Goal: Task Accomplishment & Management: Use online tool/utility

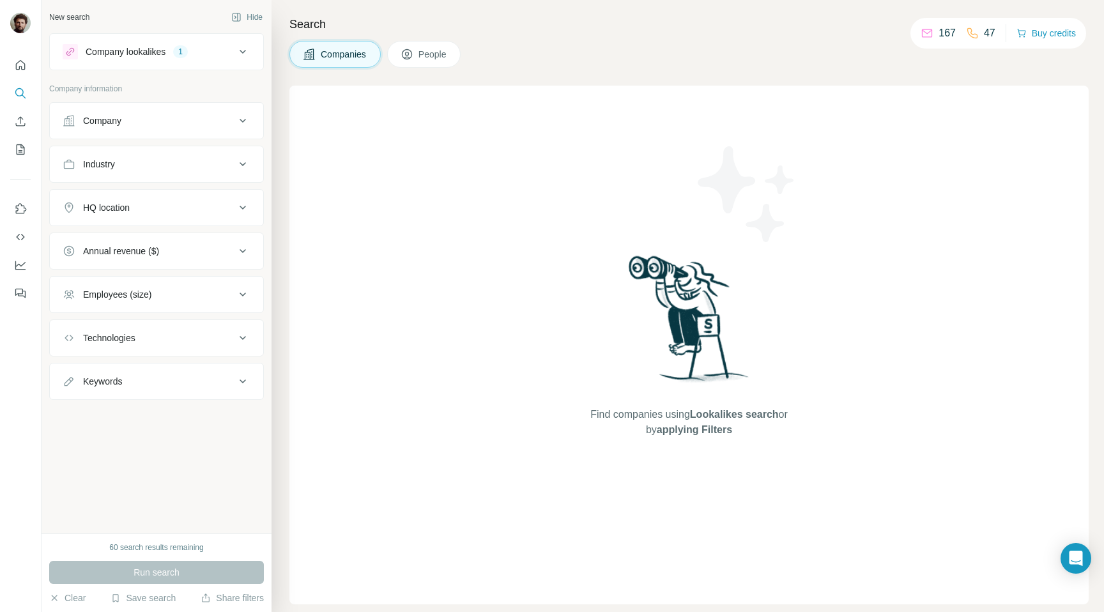
click at [219, 288] on div "Employees (size)" at bounding box center [149, 294] width 172 height 13
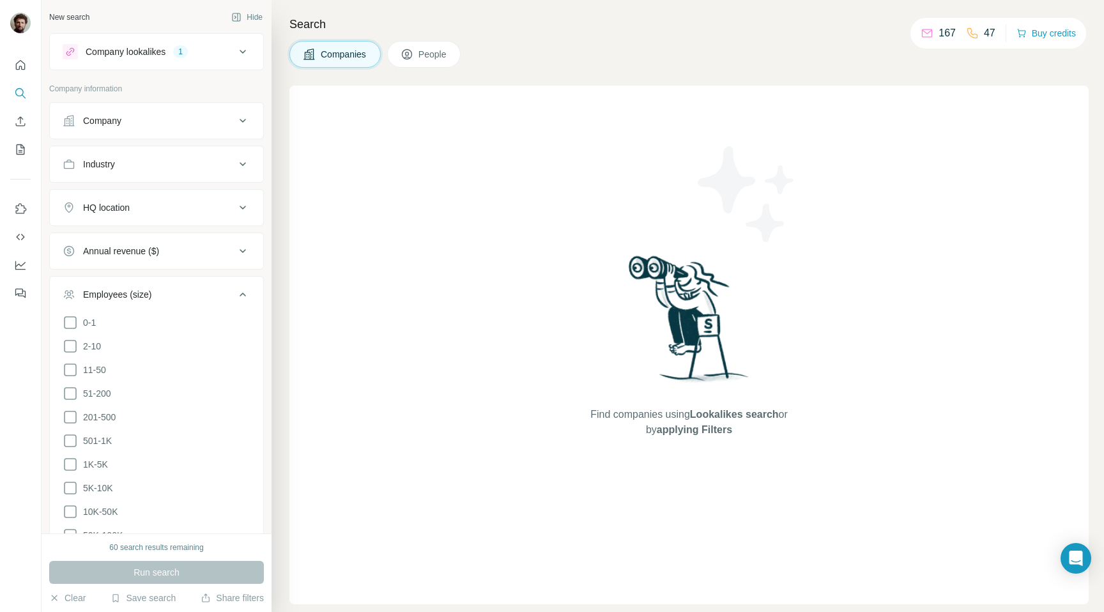
click at [383, 324] on div "Find companies using Lookalikes search or by applying Filters" at bounding box center [688, 345] width 799 height 519
click at [200, 52] on div "Company lookalikes 1" at bounding box center [149, 51] width 172 height 15
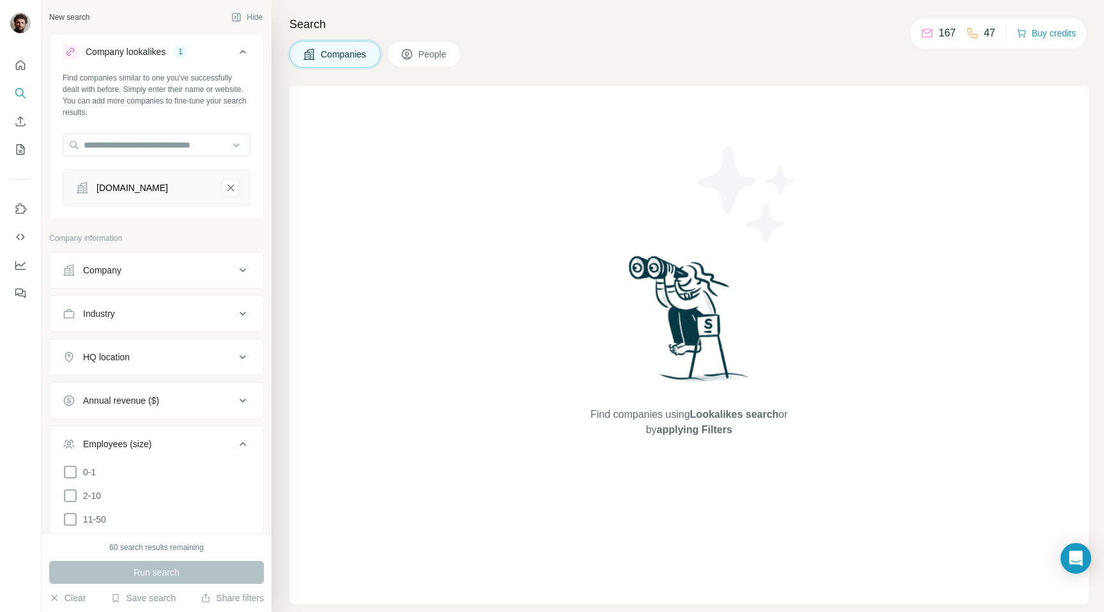
click at [240, 46] on icon at bounding box center [242, 51] width 15 height 15
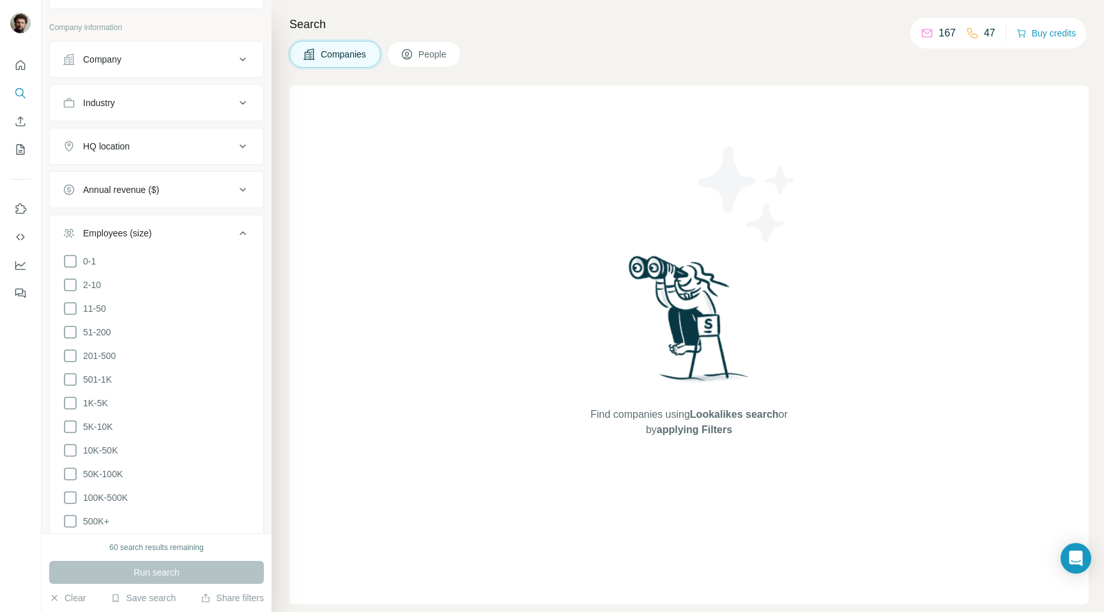
scroll to position [66, 0]
click at [72, 372] on icon at bounding box center [70, 374] width 15 height 15
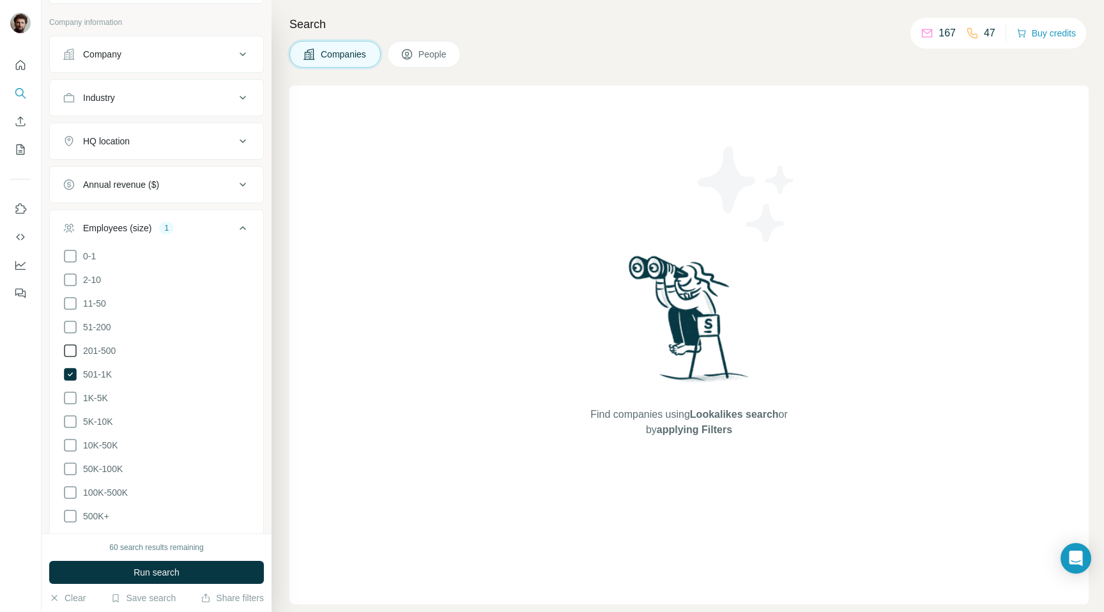
click at [72, 352] on icon at bounding box center [70, 350] width 15 height 15
click at [72, 328] on icon at bounding box center [70, 326] width 15 height 15
click at [72, 398] on icon at bounding box center [70, 397] width 15 height 15
click at [120, 572] on button "Run search" at bounding box center [156, 572] width 215 height 23
click at [417, 52] on button "People" at bounding box center [424, 54] width 74 height 27
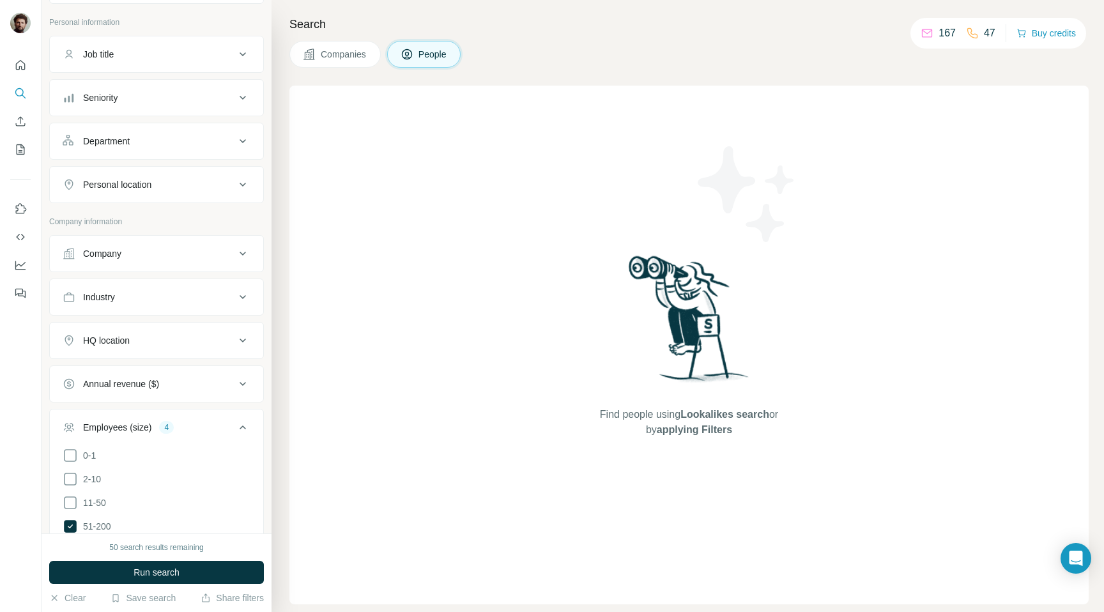
click at [351, 61] on button "Companies" at bounding box center [334, 54] width 91 height 27
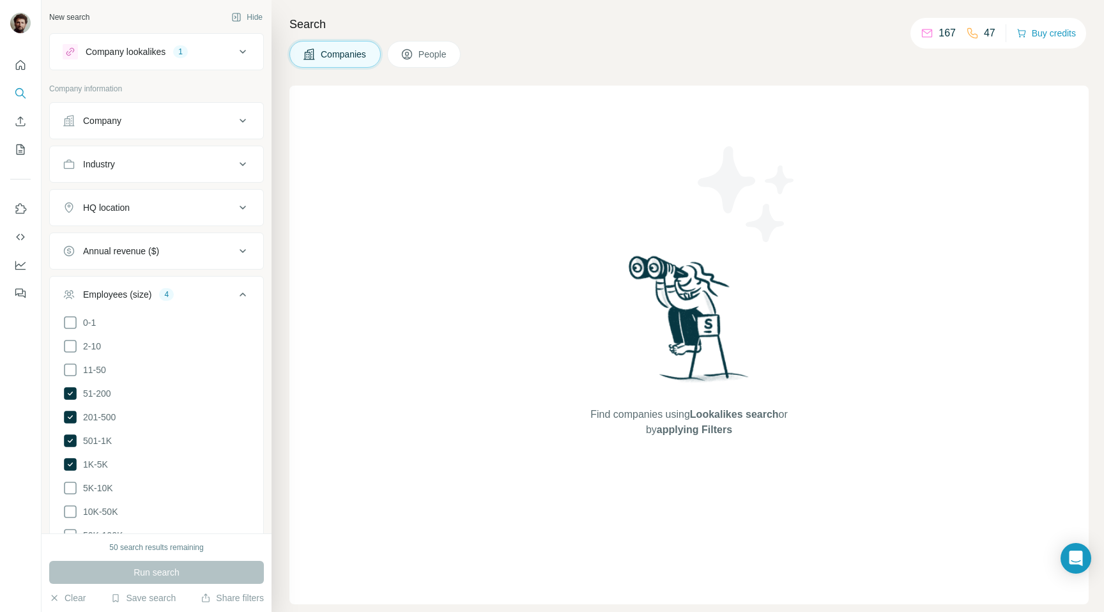
click at [197, 244] on button "Annual revenue ($)" at bounding box center [156, 251] width 213 height 31
click at [197, 244] on button "Annual revenue ($)" at bounding box center [156, 254] width 213 height 36
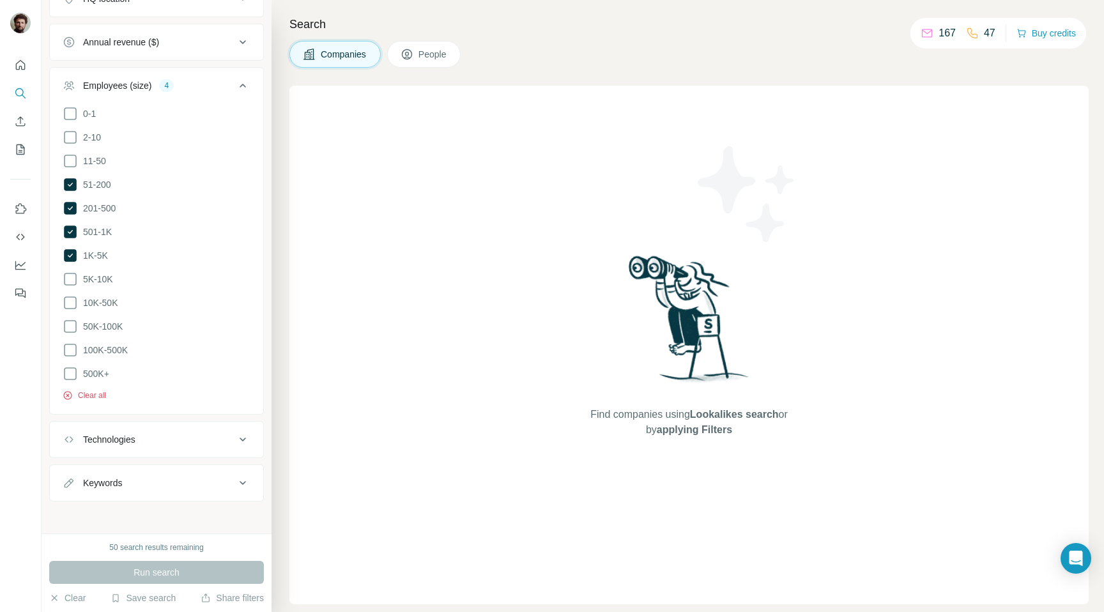
click at [84, 390] on button "Clear all" at bounding box center [84, 395] width 43 height 11
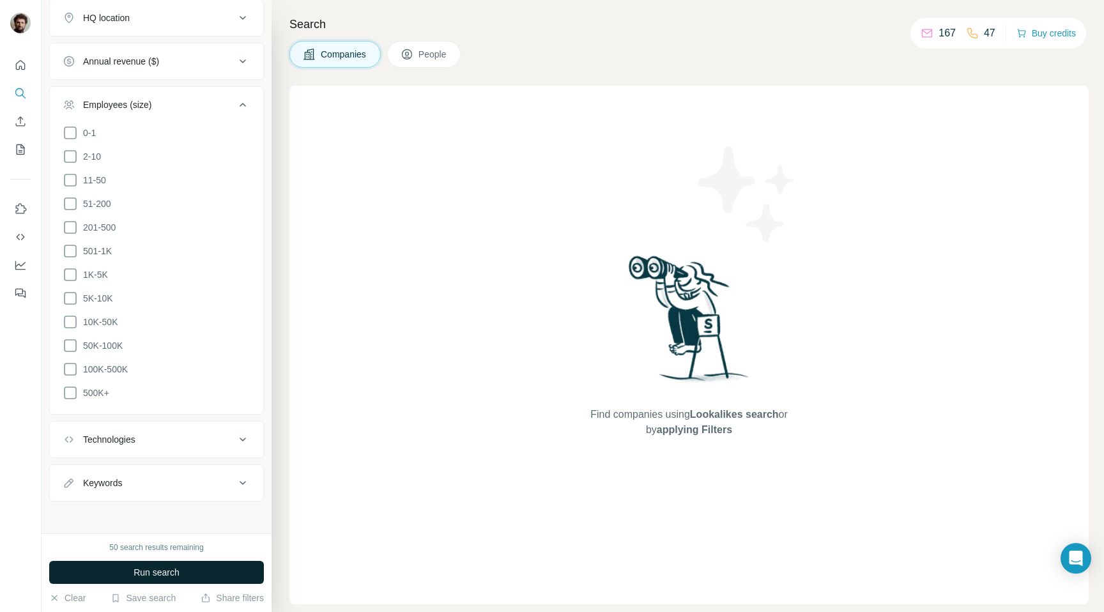
click at [187, 577] on button "Run search" at bounding box center [156, 572] width 215 height 23
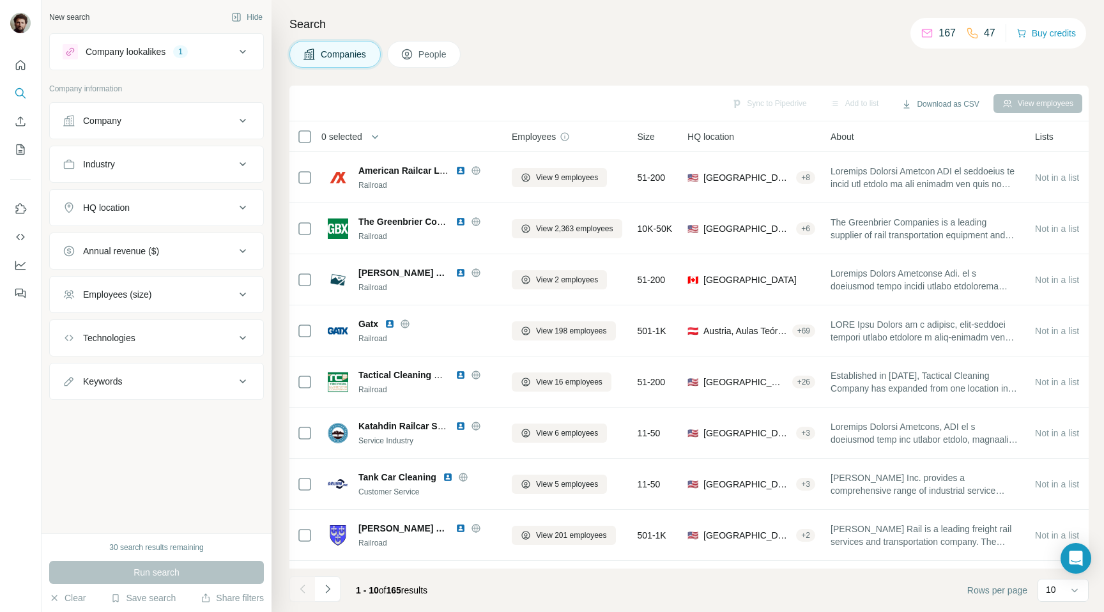
click at [220, 300] on div "Employees (size)" at bounding box center [149, 294] width 172 height 13
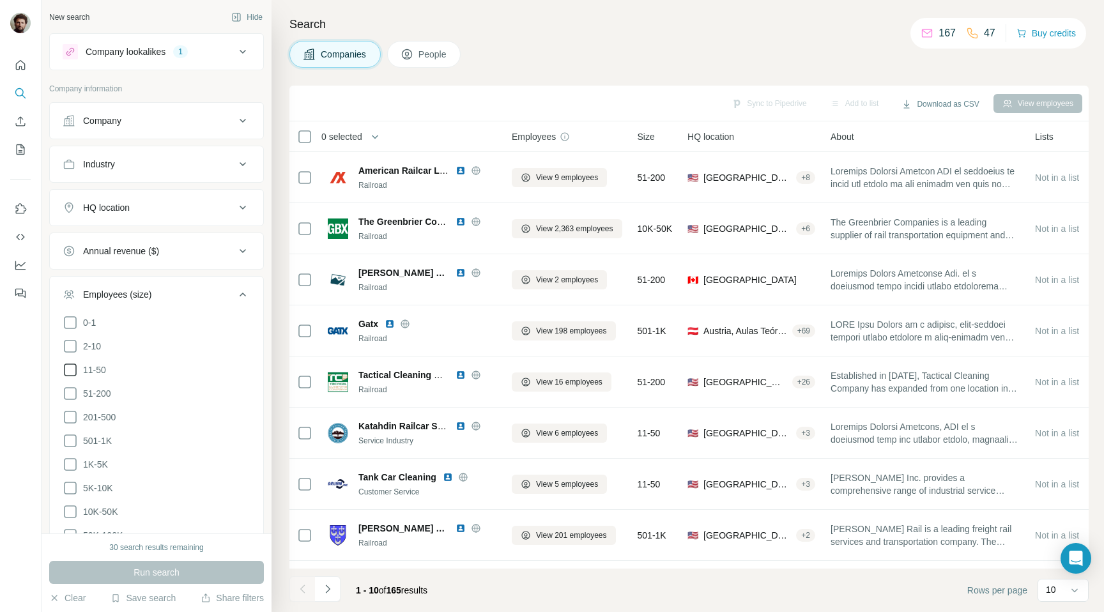
click at [75, 374] on icon at bounding box center [70, 369] width 13 height 13
click at [73, 418] on icon at bounding box center [70, 416] width 15 height 15
click at [73, 439] on icon at bounding box center [70, 440] width 15 height 15
click at [73, 452] on ul "0-1 2-10 11-50 51-200 201-500 501-1K 1K-5K 5K-10K 10K-50K 50K-100K 100K-500K 50…" at bounding box center [157, 453] width 188 height 276
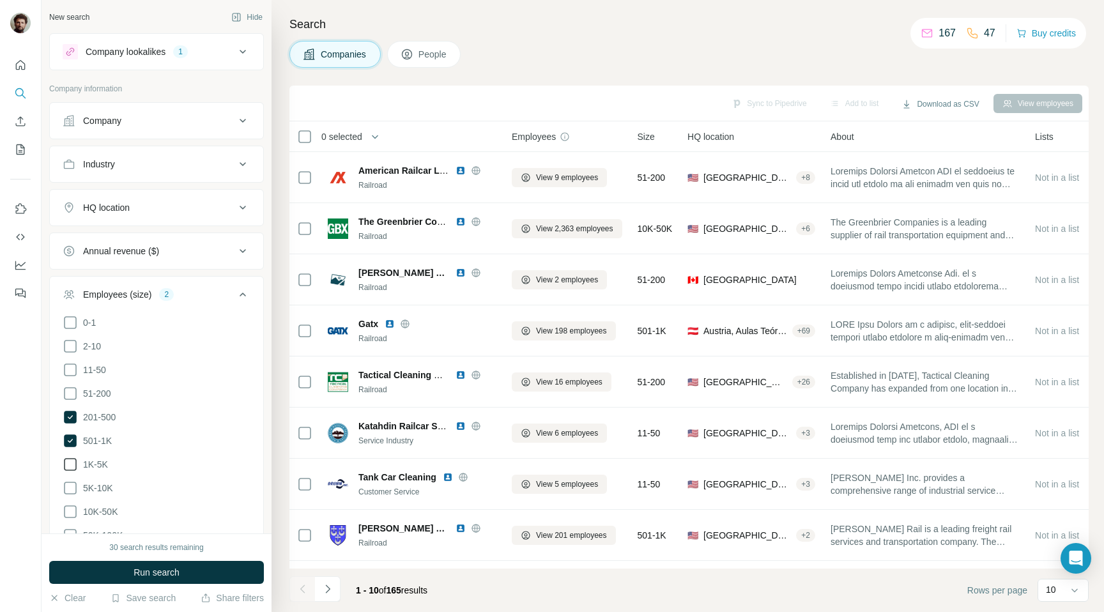
click at [72, 460] on icon at bounding box center [70, 464] width 15 height 15
click at [171, 565] on button "Run search" at bounding box center [156, 572] width 215 height 23
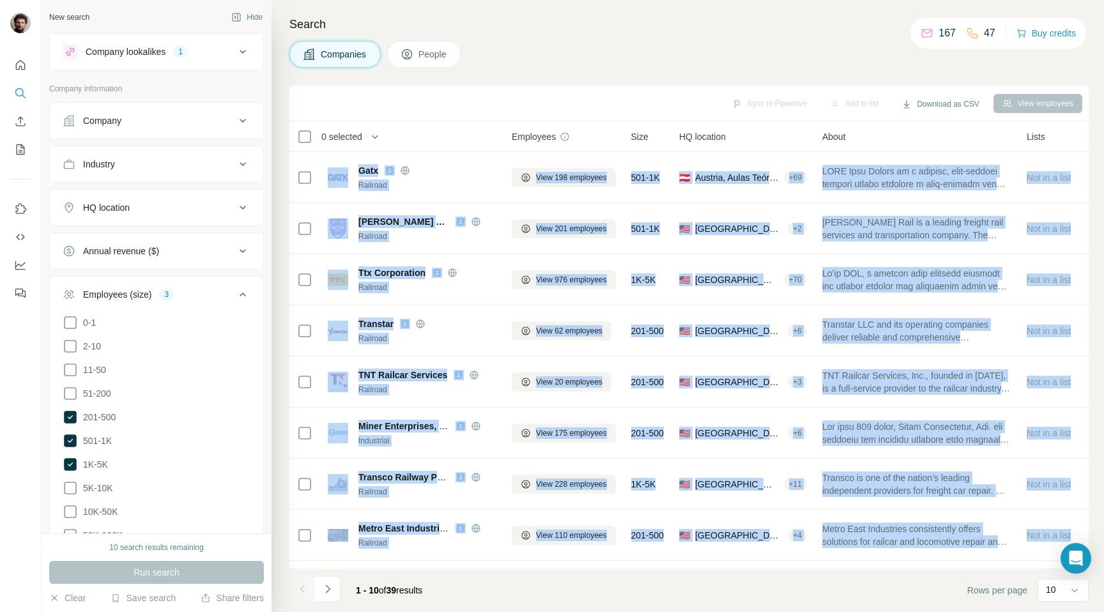
scroll to position [95, 0]
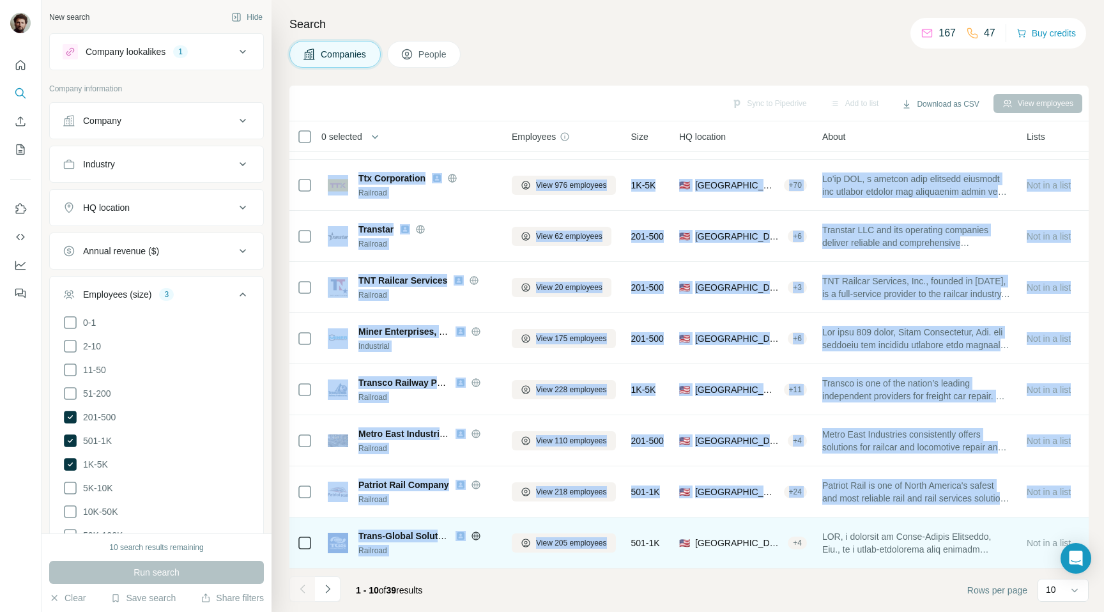
drag, startPoint x: 320, startPoint y: 158, endPoint x: 635, endPoint y: 542, distance: 496.6
click at [0, 0] on tbody "Gatx Railroad View 198 employees 501-1K 🇦🇹 Austria, Aulas Teóricas 9 + 69 Not i…" at bounding box center [0, 0] width 0 height 0
copy tbody "Gatx Railroad View 198 employees 501-1K 🇦🇹 Austria, Aulas Teóricas 9 + 69 GATX …"
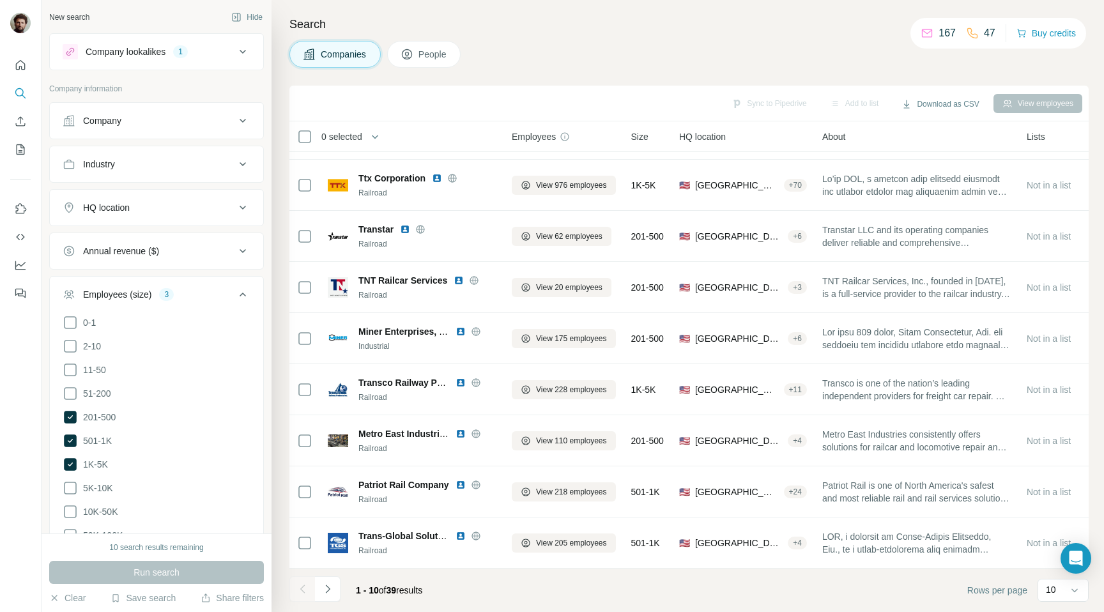
click at [521, 50] on div "Companies People" at bounding box center [688, 54] width 799 height 27
click at [128, 597] on button "Save search" at bounding box center [143, 598] width 65 height 13
click at [157, 547] on div "Save search" at bounding box center [179, 550] width 135 height 26
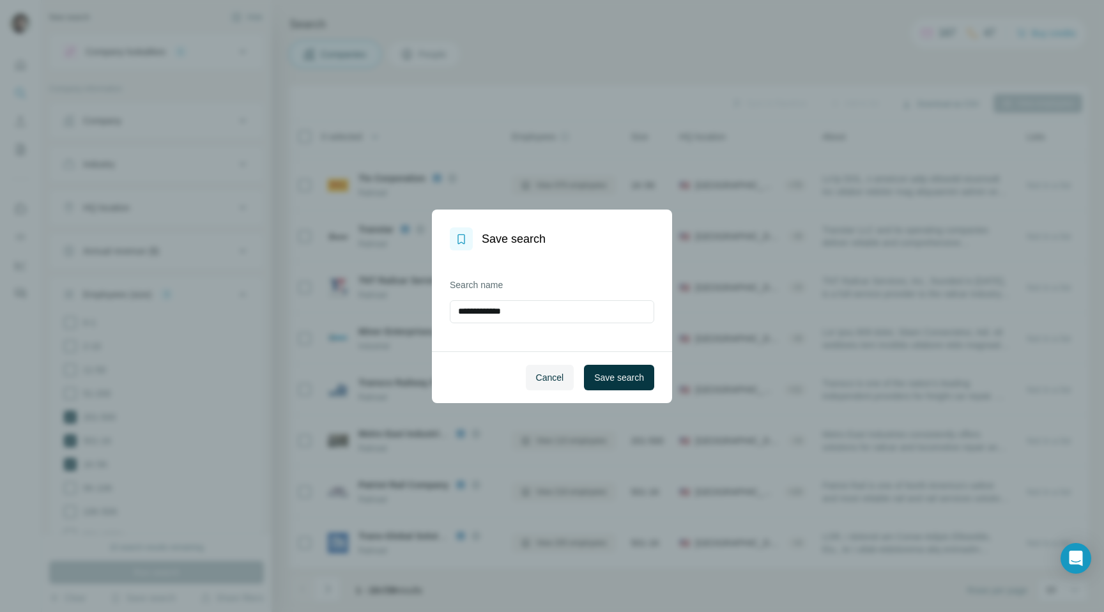
drag, startPoint x: 540, startPoint y: 312, endPoint x: 425, endPoint y: 295, distance: 116.9
click at [425, 295] on div "**********" at bounding box center [552, 306] width 1104 height 612
type input "**********"
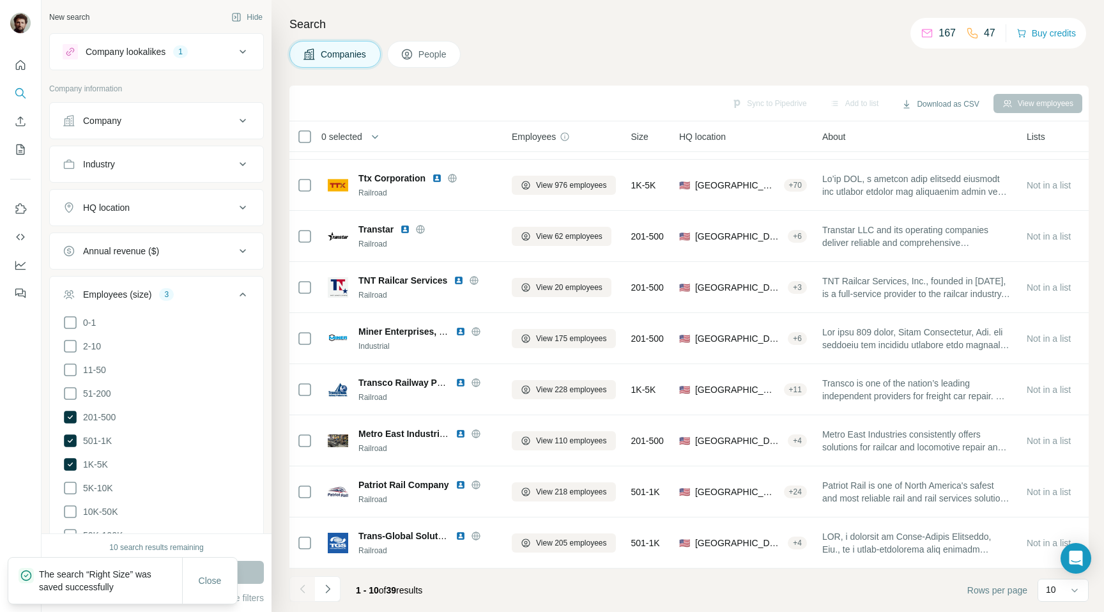
click at [247, 56] on icon at bounding box center [242, 51] width 15 height 15
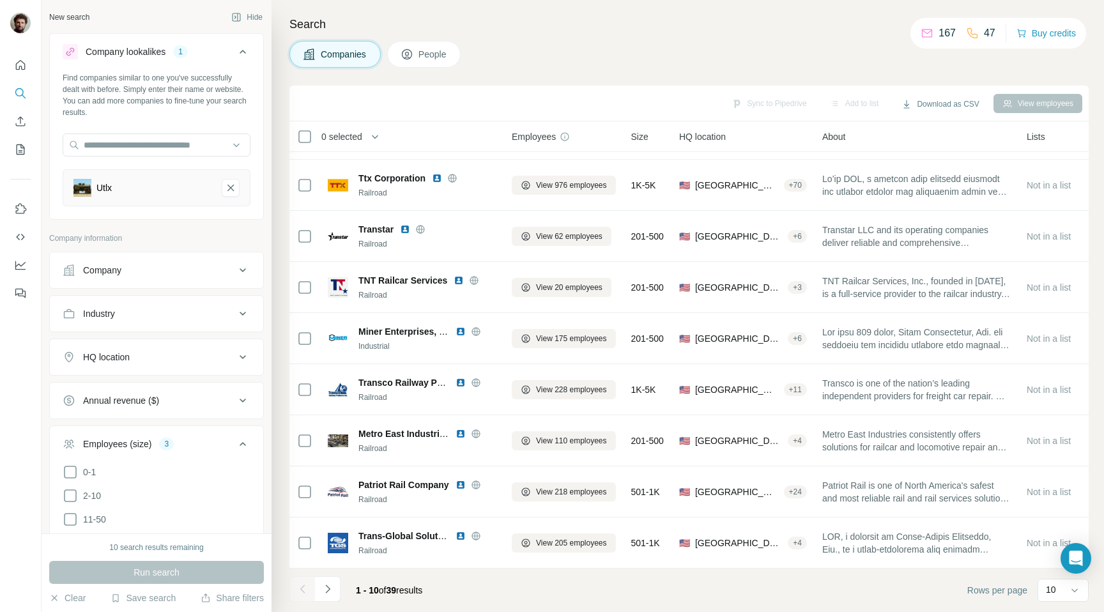
click at [560, 52] on div "Companies People" at bounding box center [688, 54] width 799 height 27
click at [231, 188] on icon "Utlx-remove-button" at bounding box center [230, 188] width 6 height 6
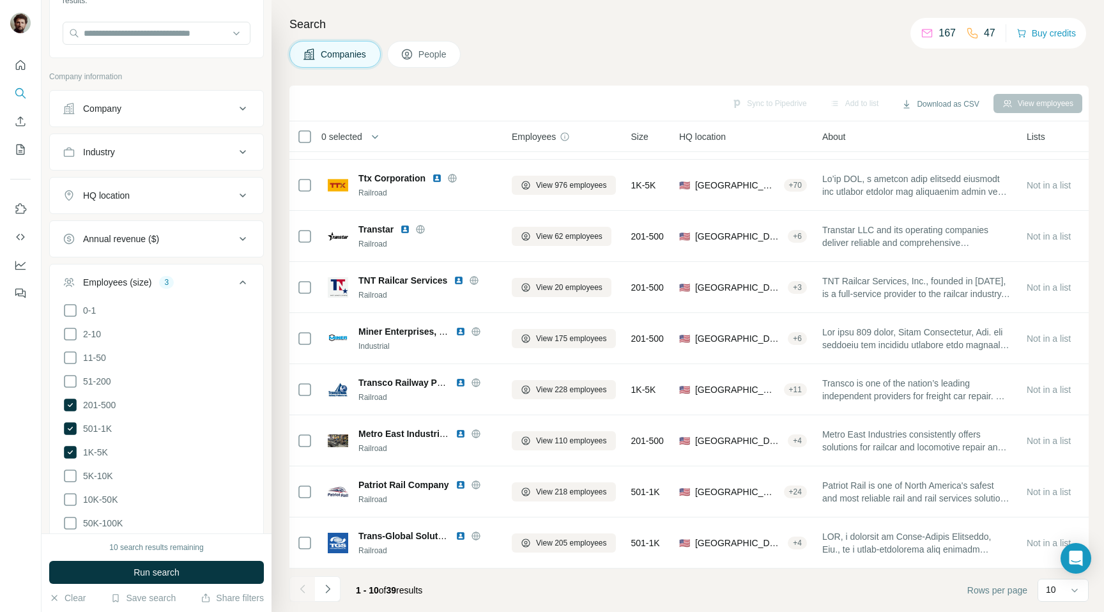
scroll to position [139, 0]
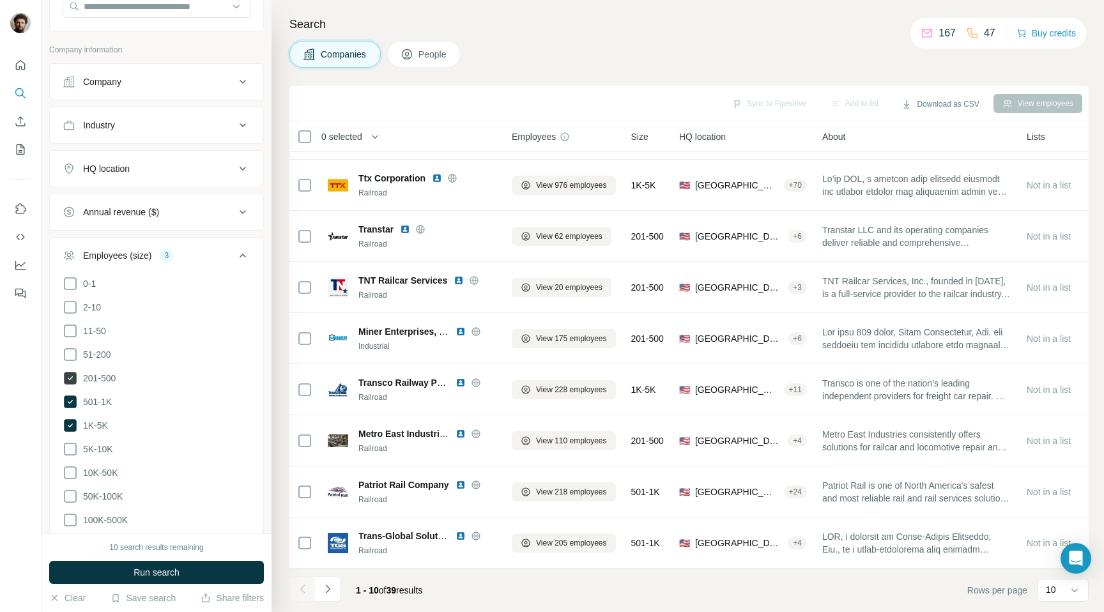
click at [70, 373] on icon at bounding box center [70, 378] width 13 height 13
click at [70, 402] on icon at bounding box center [70, 401] width 13 height 13
click at [70, 420] on icon at bounding box center [70, 425] width 13 height 13
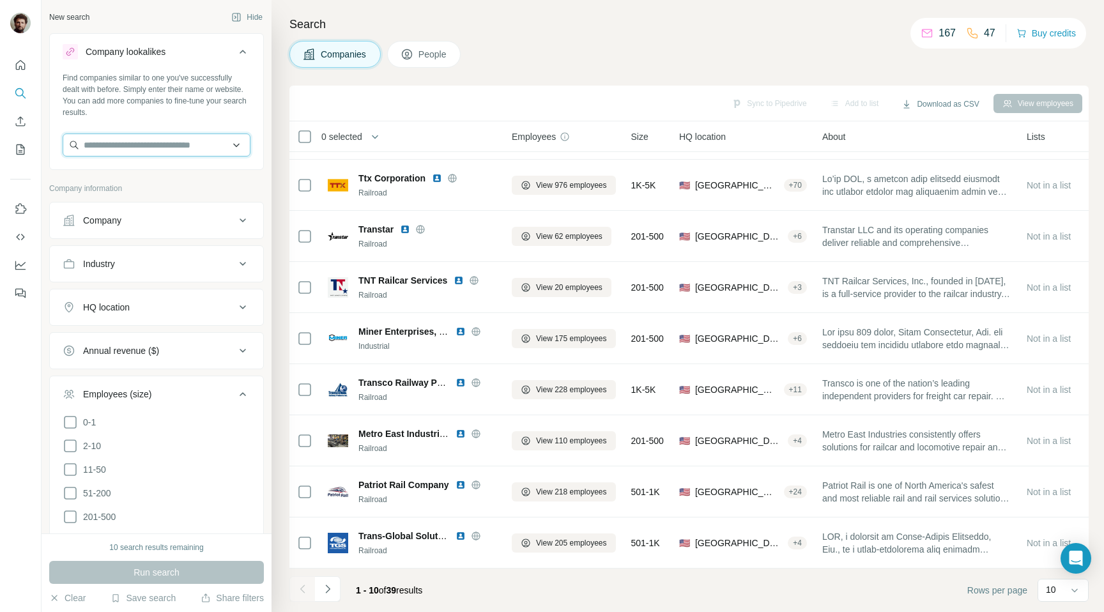
click at [140, 144] on input "text" at bounding box center [157, 145] width 188 height 23
paste input "**********"
type input "**********"
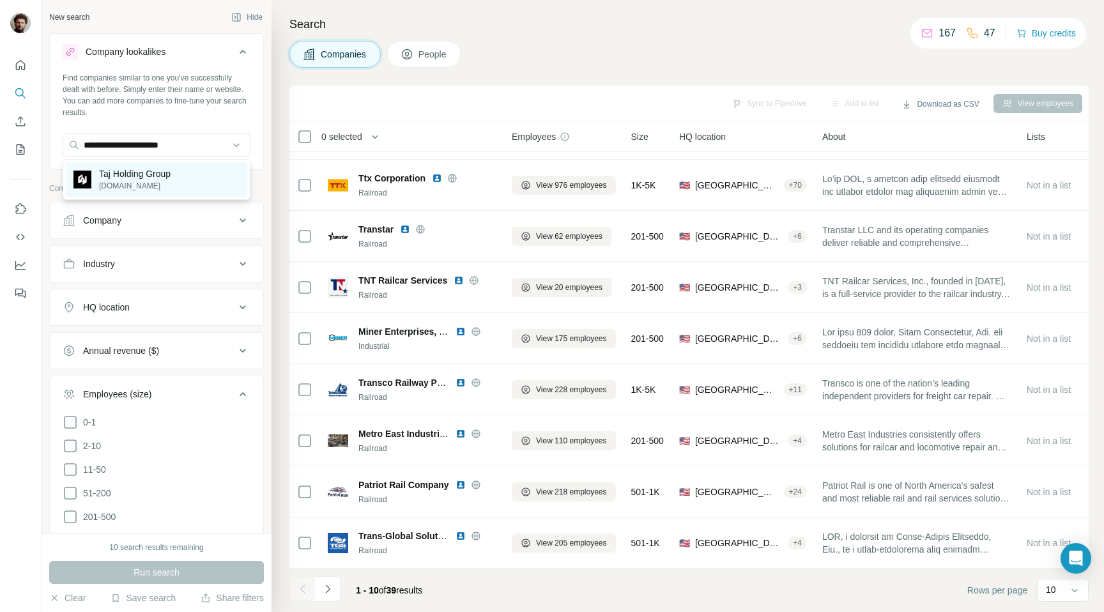
click at [157, 174] on p "Taj Holding Group" at bounding box center [135, 173] width 72 height 13
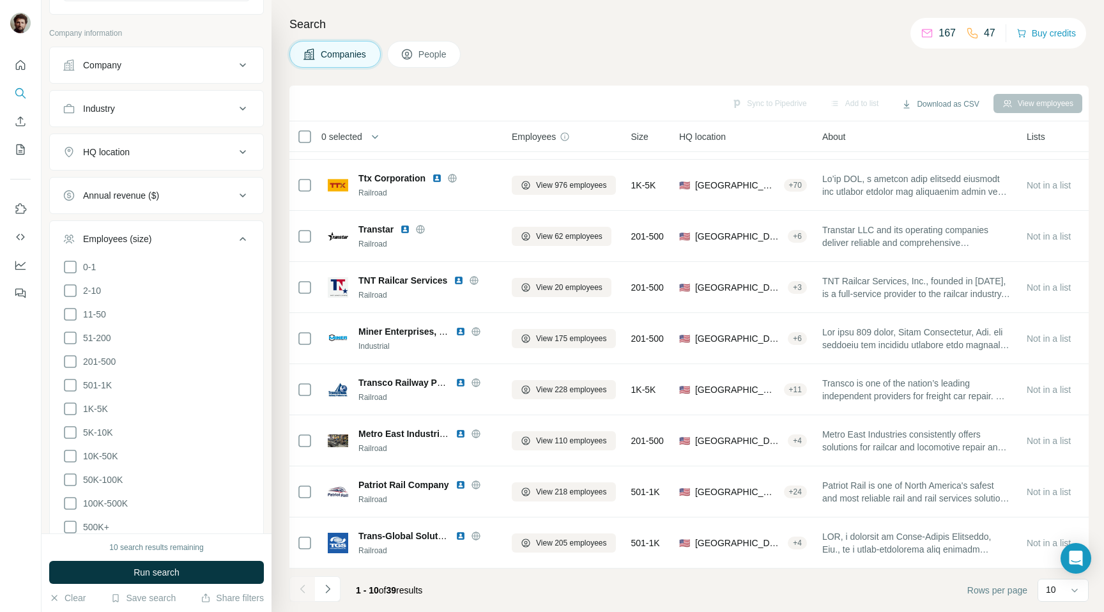
scroll to position [78, 0]
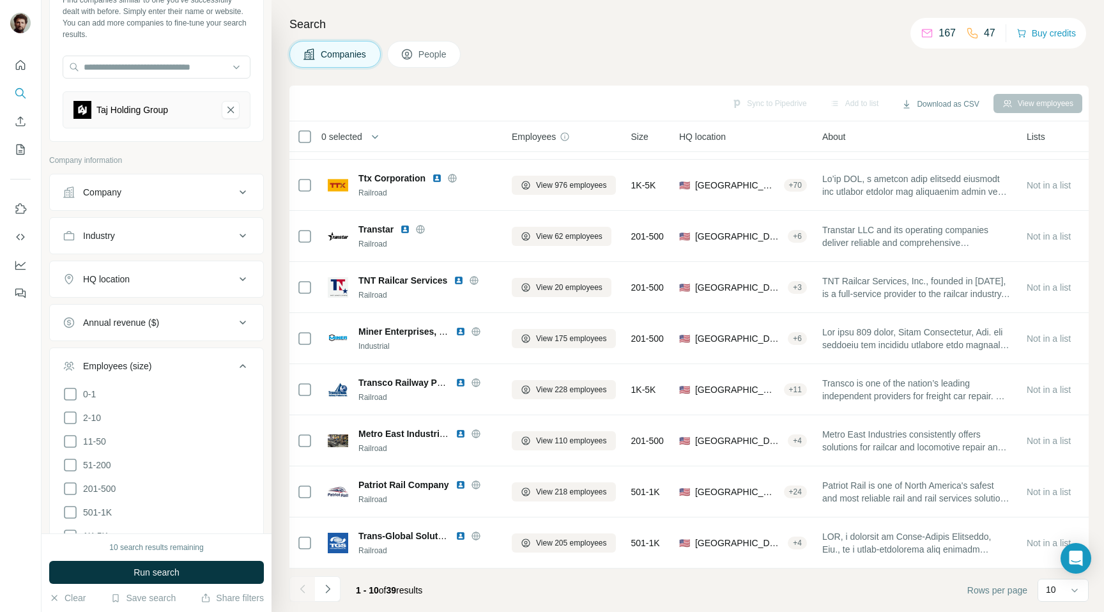
click at [194, 279] on div "HQ location" at bounding box center [149, 279] width 172 height 13
click at [189, 278] on div "HQ location" at bounding box center [149, 279] width 172 height 13
click at [195, 311] on input "text" at bounding box center [157, 311] width 188 height 23
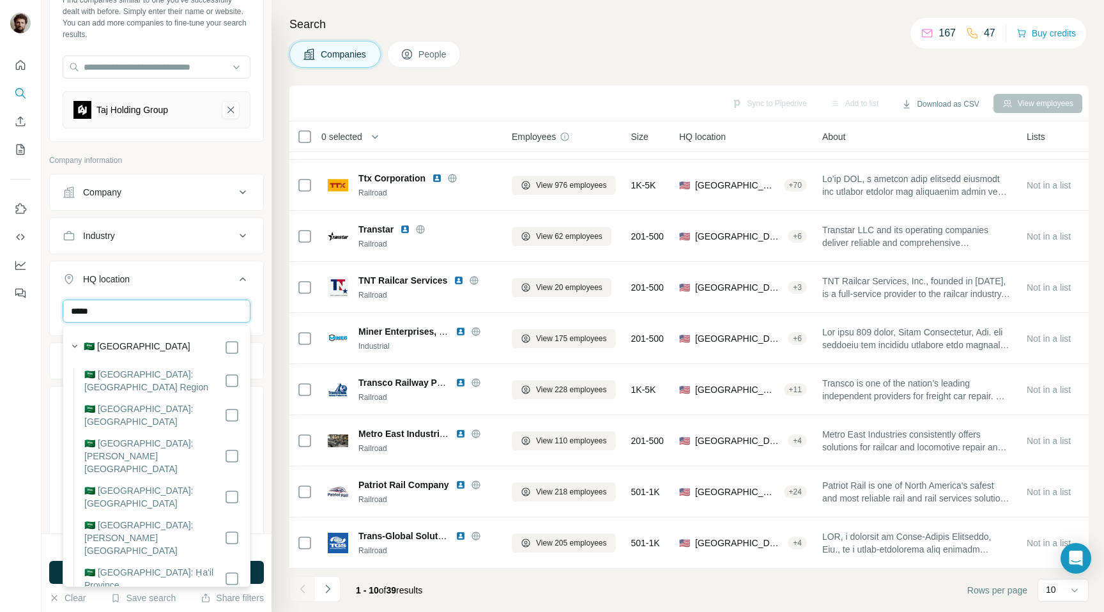
type input "*****"
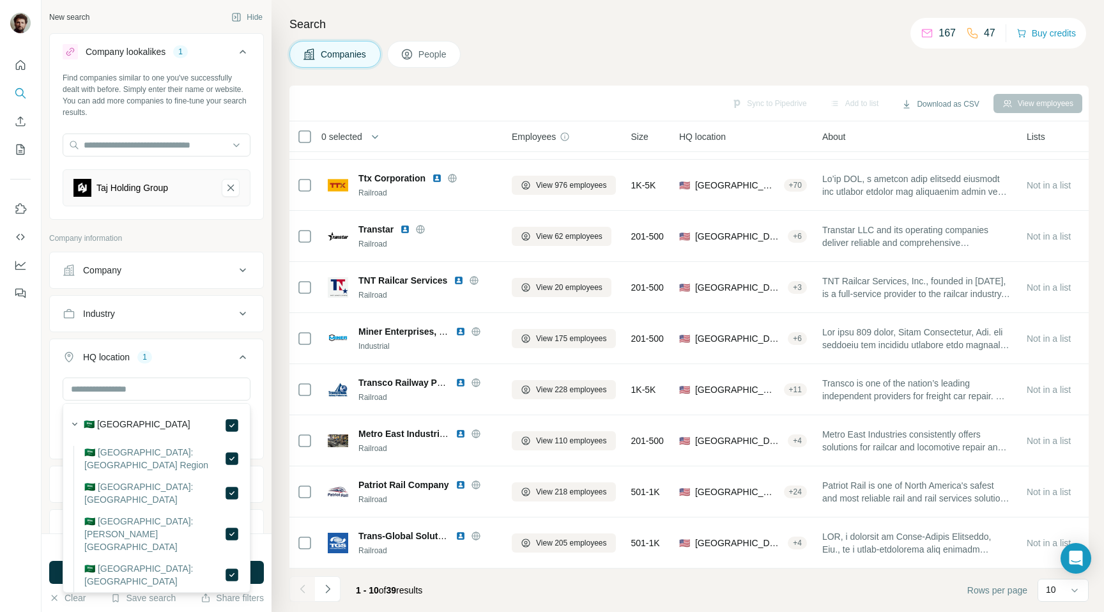
click at [245, 358] on icon at bounding box center [243, 357] width 6 height 4
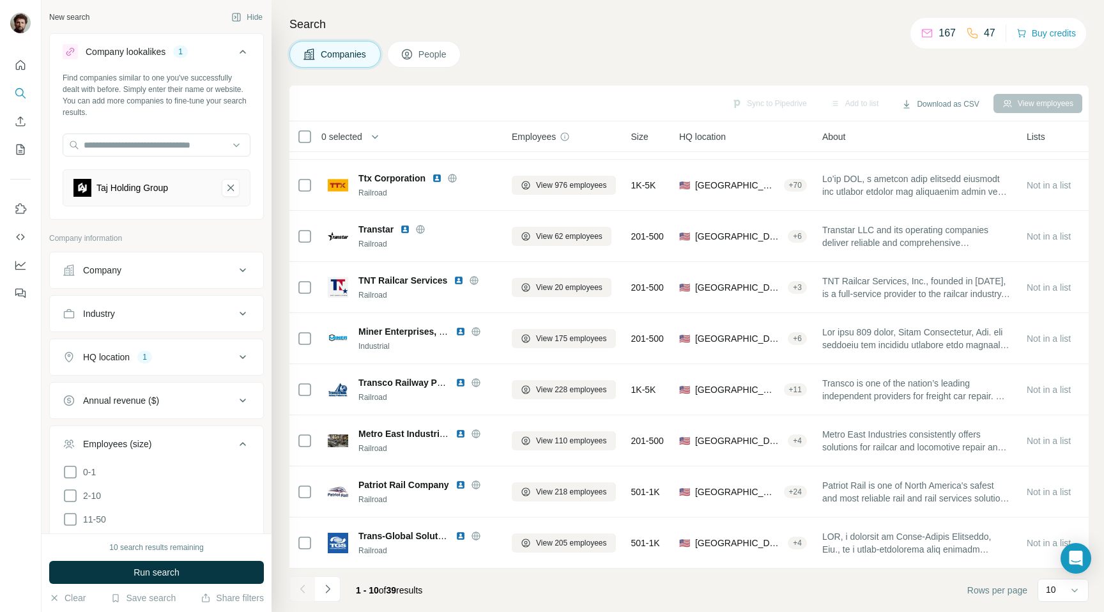
click at [203, 351] on div "HQ location 1" at bounding box center [149, 357] width 172 height 13
click at [164, 385] on input "text" at bounding box center [157, 389] width 188 height 23
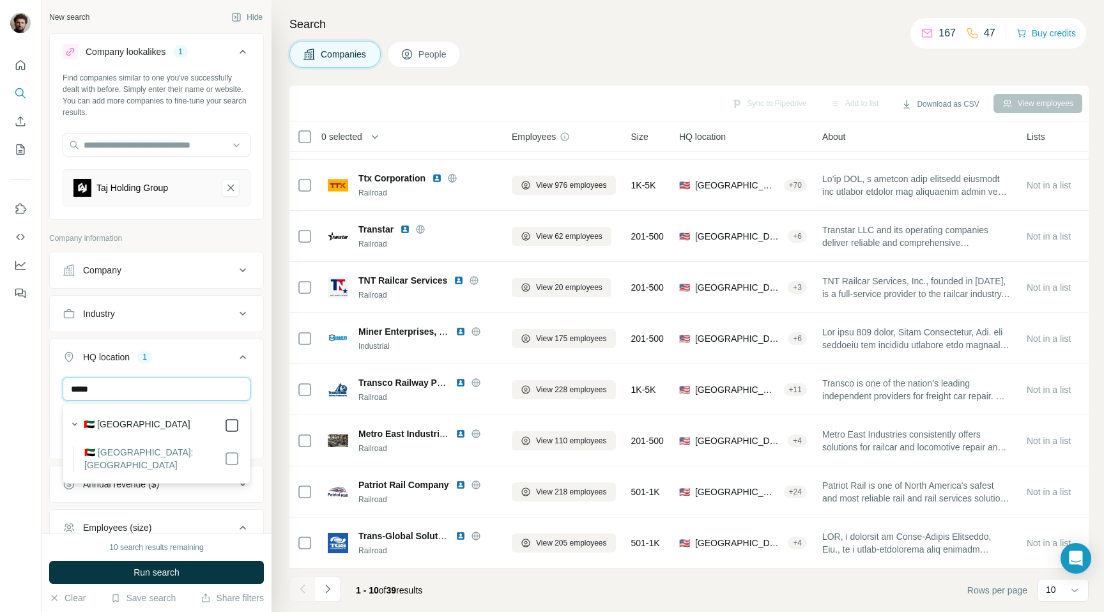
type input "*****"
click at [195, 340] on div "HQ location 2 ***** Saudi Arabia United Arab Emirates Clear all" at bounding box center [156, 410] width 215 height 143
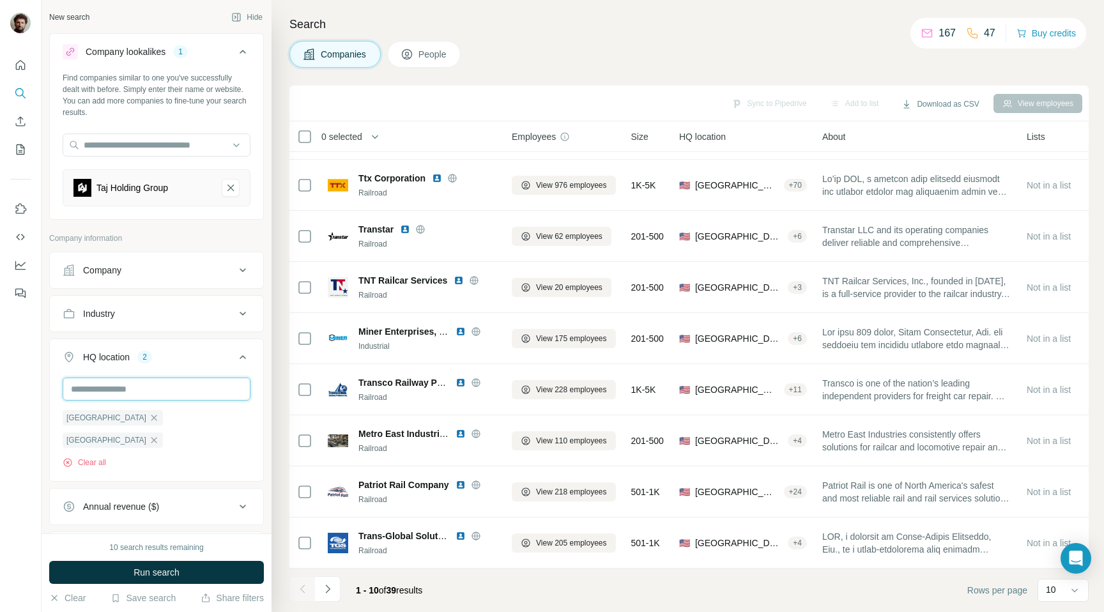
click at [149, 390] on input "text" at bounding box center [157, 389] width 188 height 23
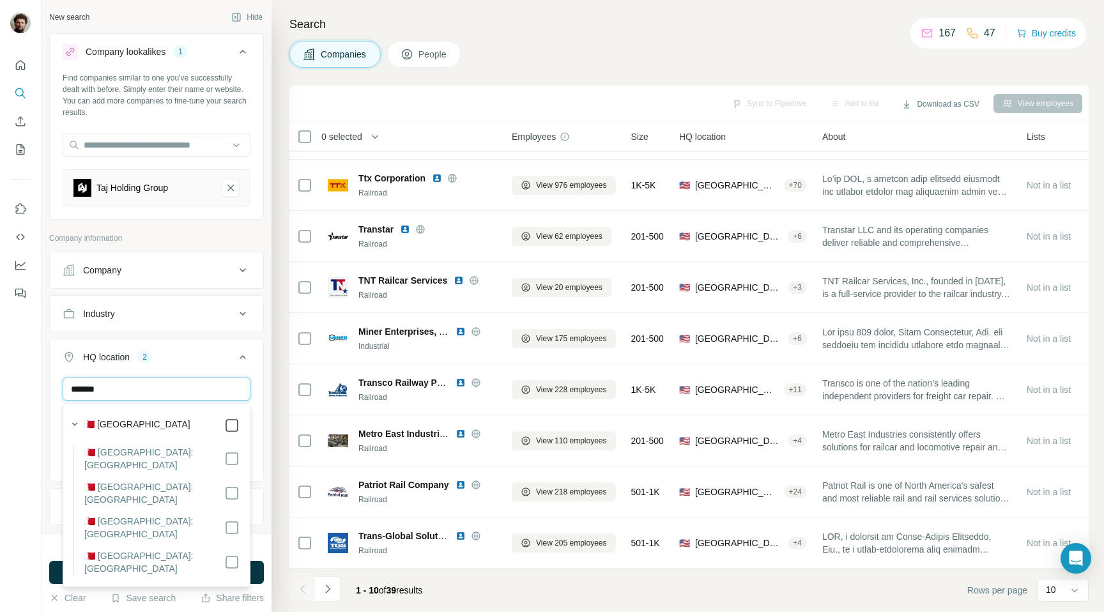
type input "*******"
click at [213, 347] on button "HQ location 3" at bounding box center [156, 360] width 213 height 36
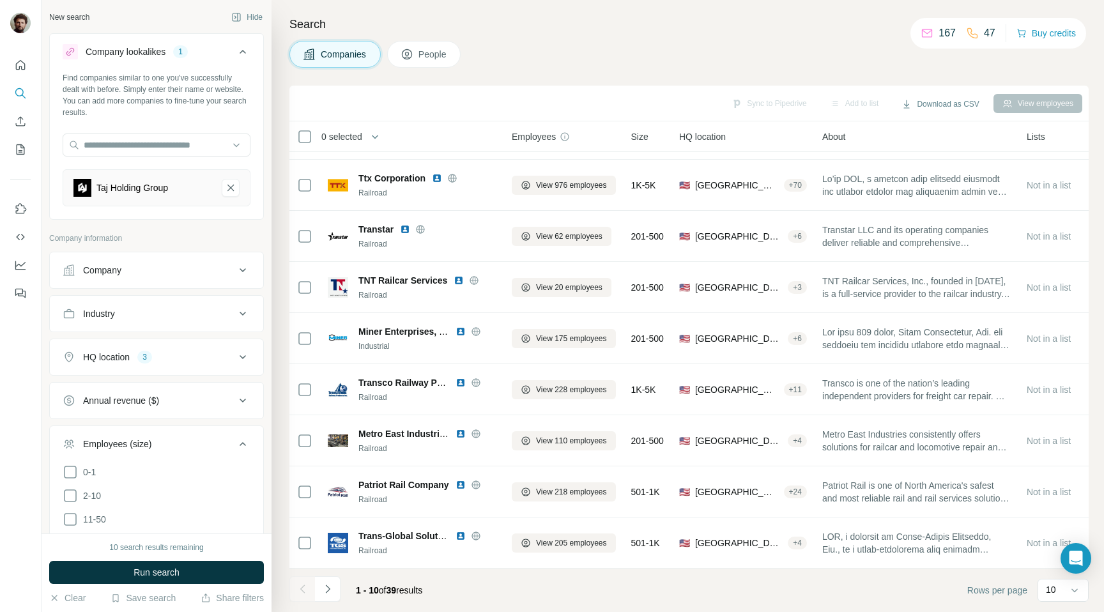
click at [222, 361] on div "HQ location 3" at bounding box center [149, 357] width 172 height 13
click at [168, 388] on input "text" at bounding box center [157, 389] width 188 height 23
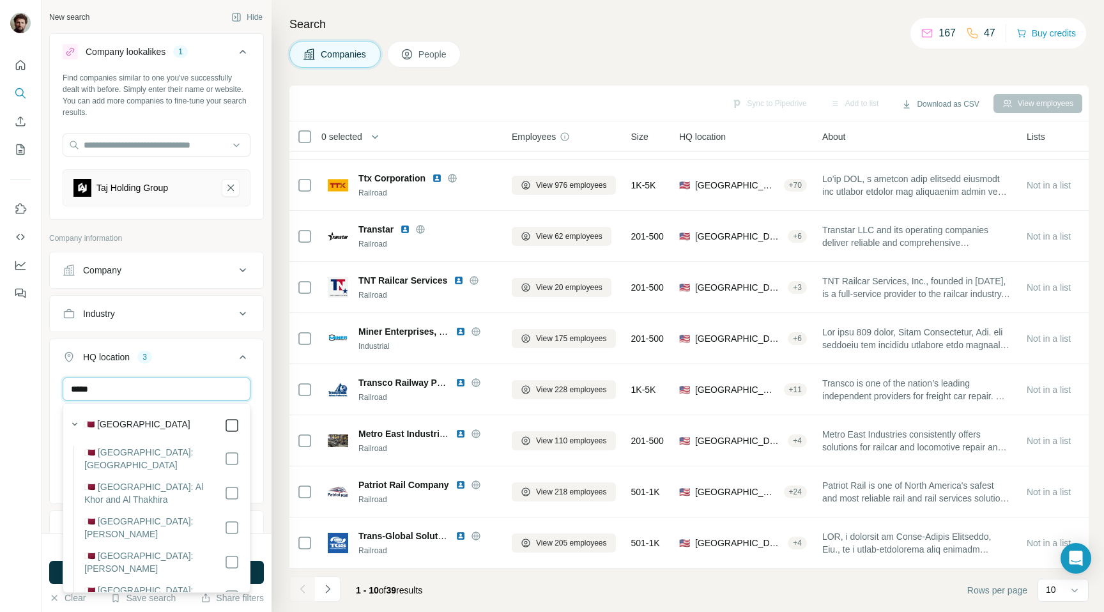
type input "*****"
click at [266, 333] on div "New search Hide Company lookalikes 1 Find companies similar to one you've succe…" at bounding box center [157, 266] width 230 height 533
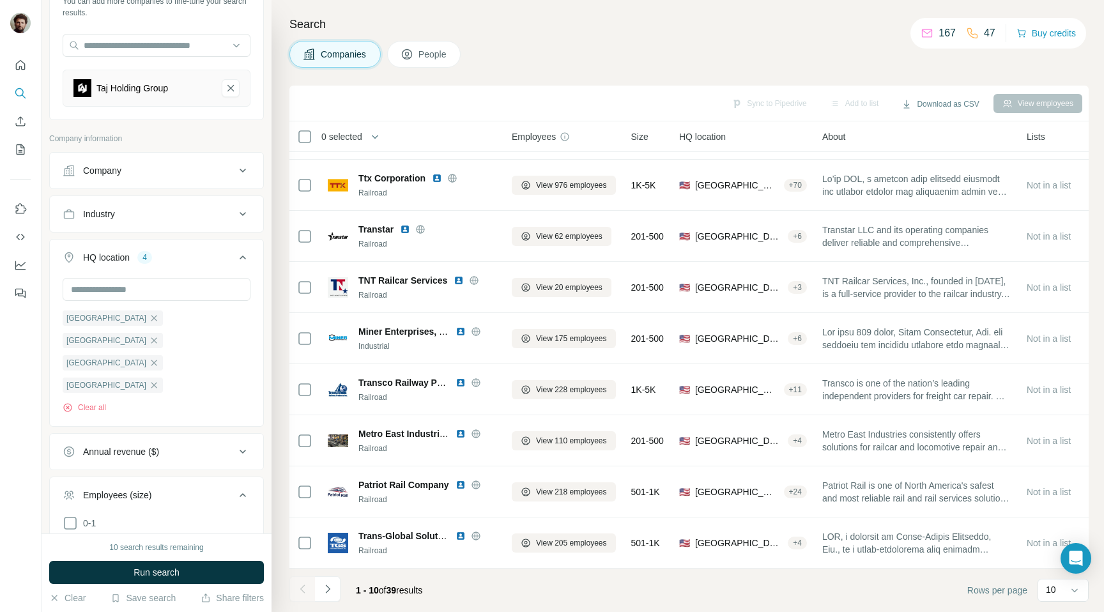
scroll to position [111, 0]
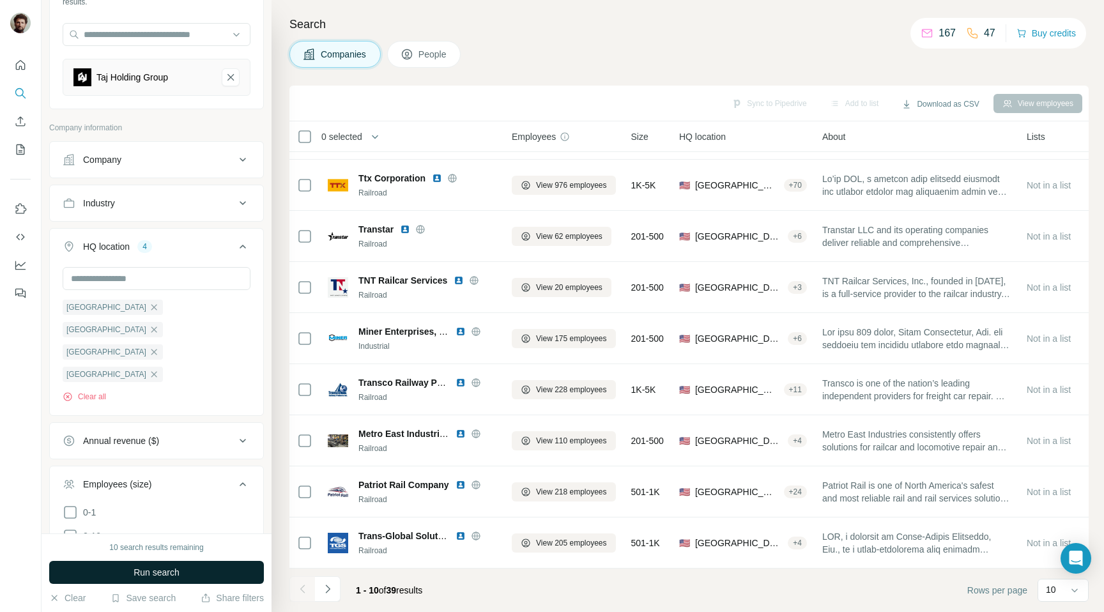
click at [177, 569] on span "Run search" at bounding box center [157, 572] width 46 height 13
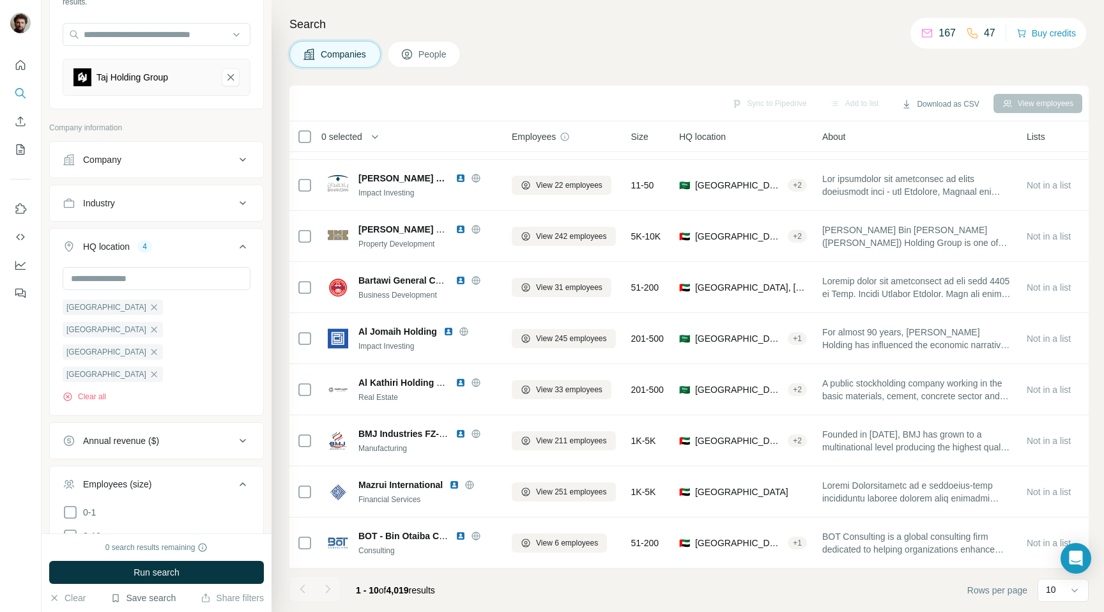
click at [155, 599] on button "Save search" at bounding box center [143, 598] width 65 height 13
click at [189, 547] on div "Save search" at bounding box center [179, 550] width 135 height 26
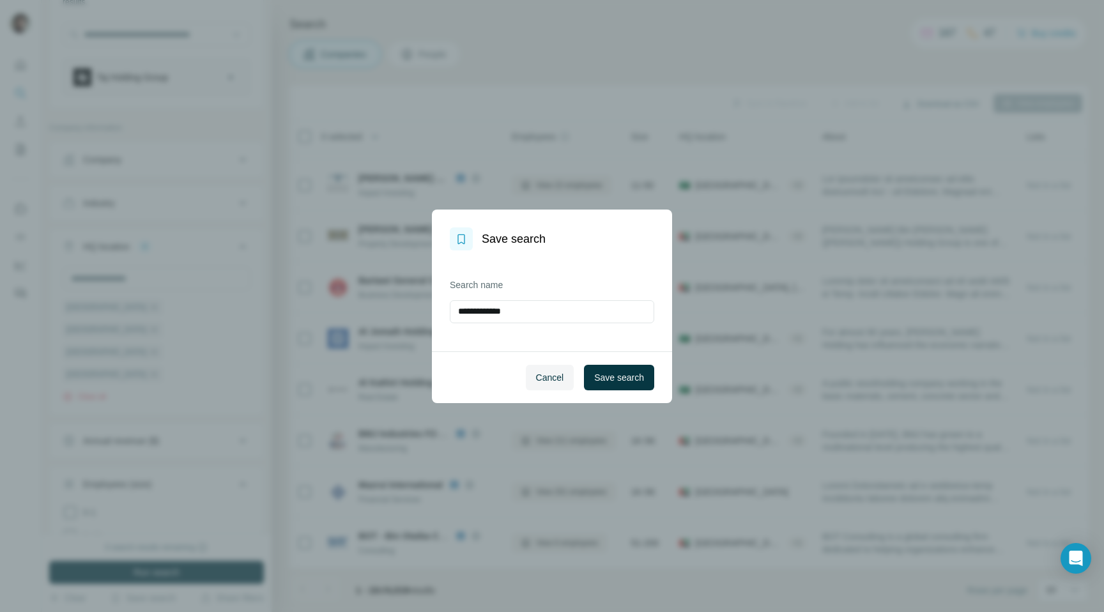
drag, startPoint x: 529, startPoint y: 309, endPoint x: 417, endPoint y: 291, distance: 113.1
click at [417, 291] on div "**********" at bounding box center [552, 306] width 1104 height 612
type input "*****"
click at [637, 376] on span "Save search" at bounding box center [619, 377] width 50 height 13
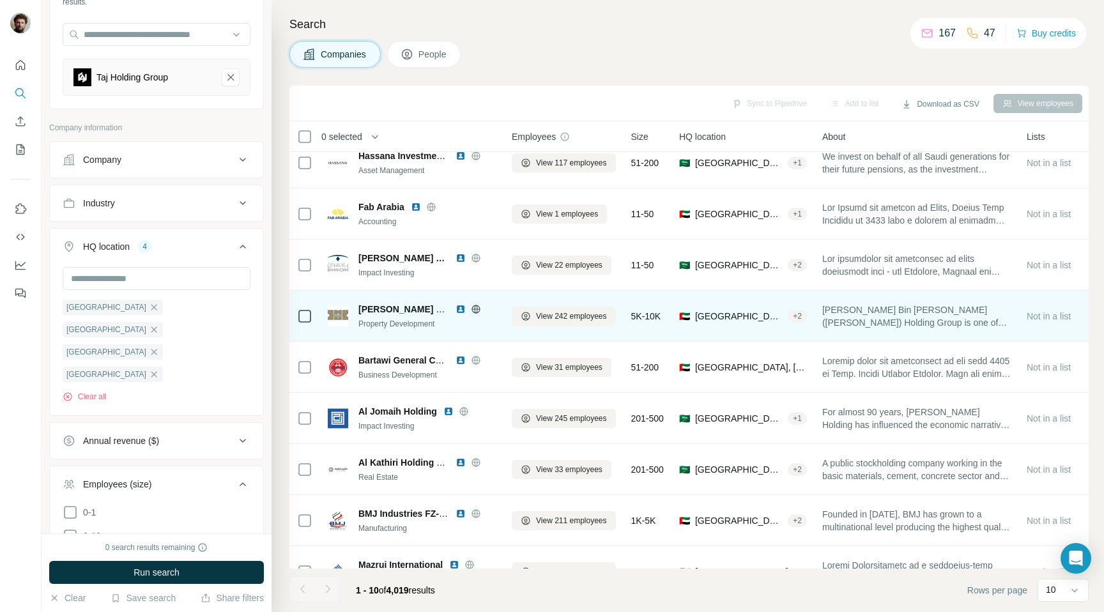
scroll to position [95, 0]
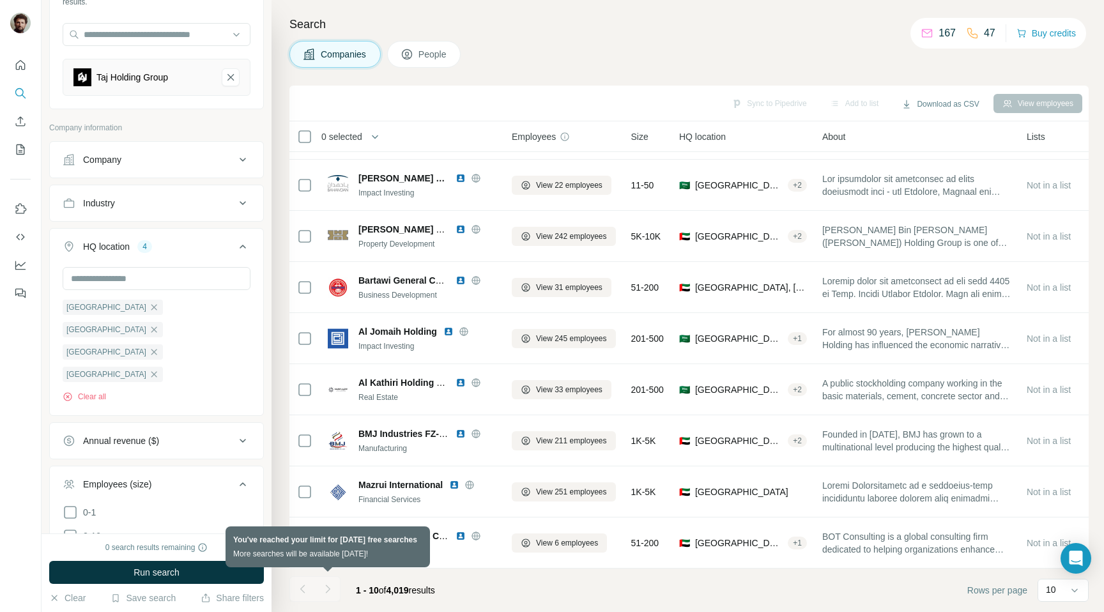
click at [330, 585] on div at bounding box center [328, 589] width 26 height 26
click at [330, 588] on div at bounding box center [328, 589] width 26 height 26
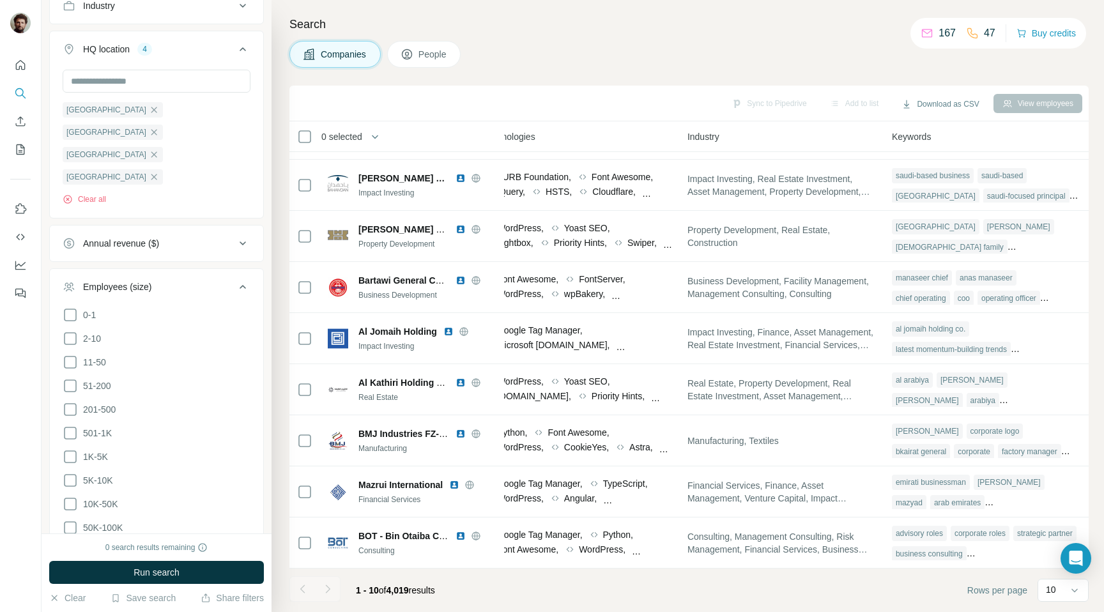
scroll to position [446, 0]
